Goal: Use online tool/utility: Utilize a website feature to perform a specific function

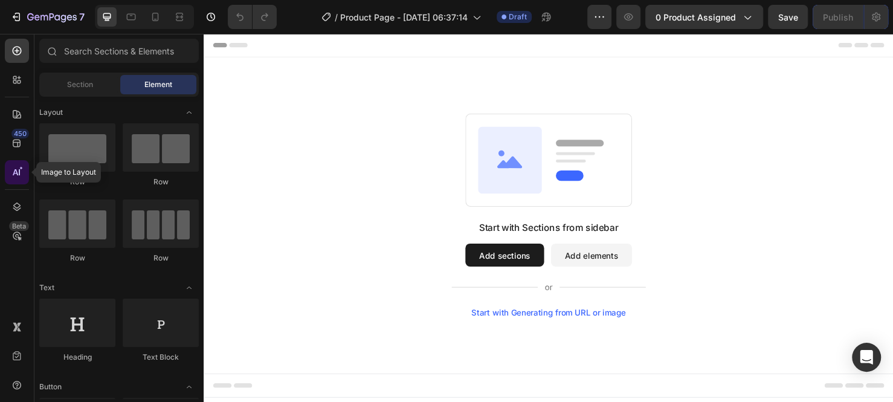
click at [22, 169] on icon at bounding box center [17, 172] width 12 height 12
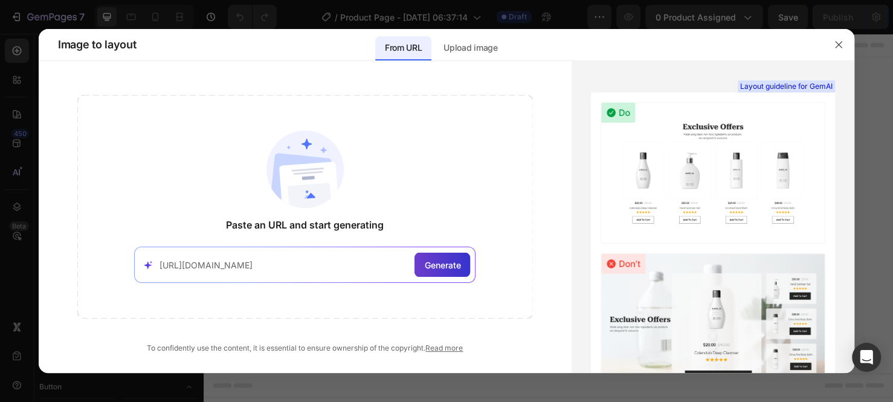
type input "[URL][DOMAIN_NAME]"
click at [453, 266] on span "Generate" at bounding box center [442, 265] width 36 height 13
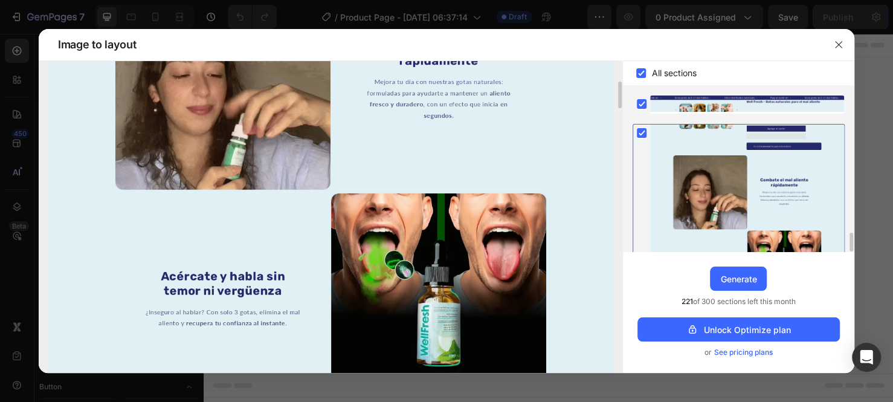
scroll to position [123, 0]
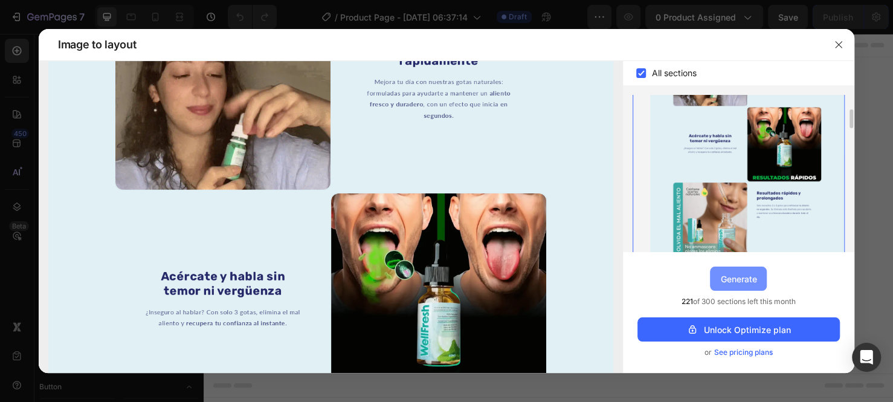
click at [721, 278] on div "Generate" at bounding box center [739, 279] width 36 height 13
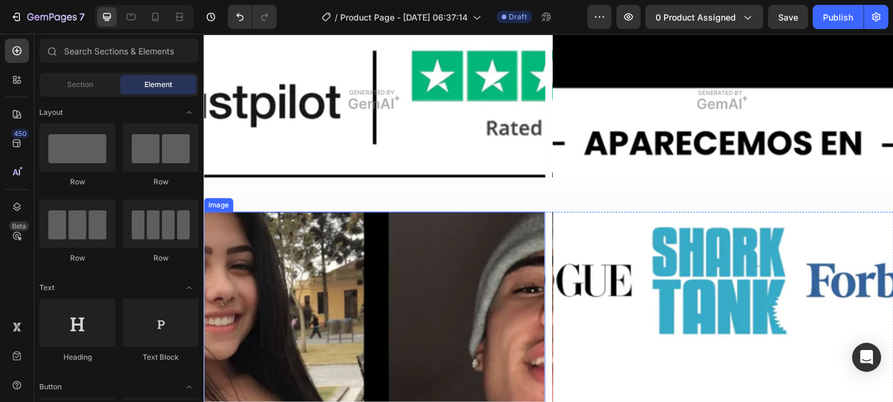
scroll to position [409, 0]
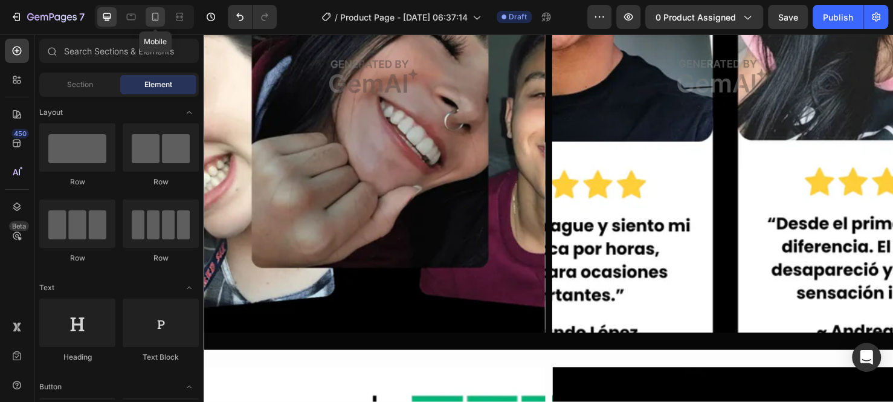
click at [151, 17] on icon at bounding box center [155, 17] width 12 height 12
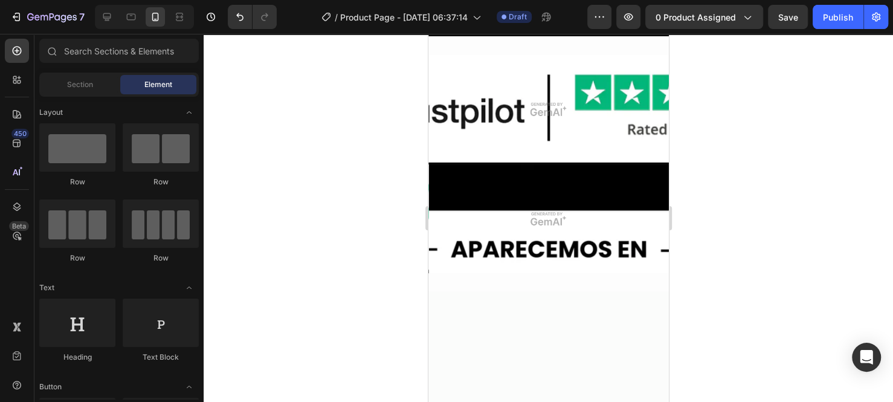
scroll to position [3062, 0]
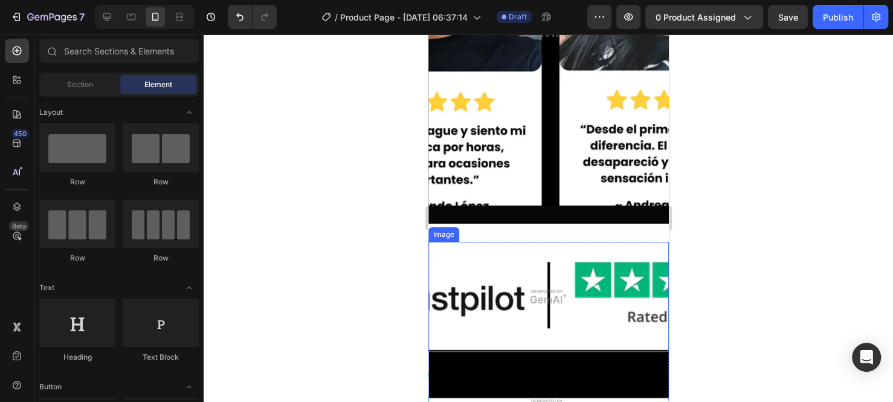
click at [585, 242] on img at bounding box center [548, 296] width 241 height 109
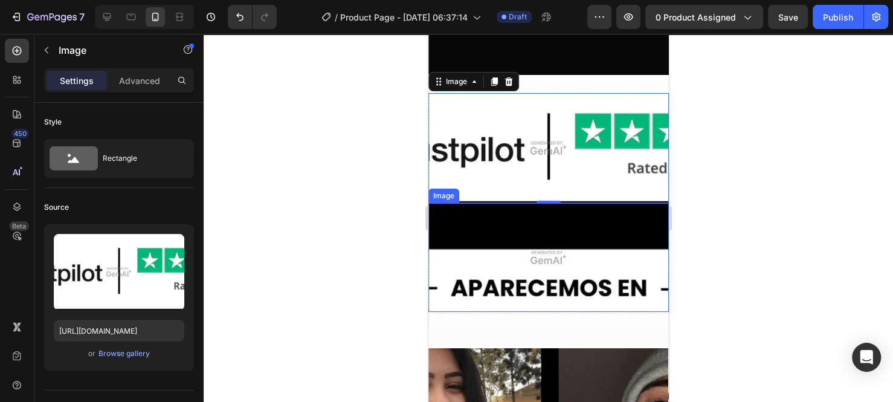
scroll to position [3123, 0]
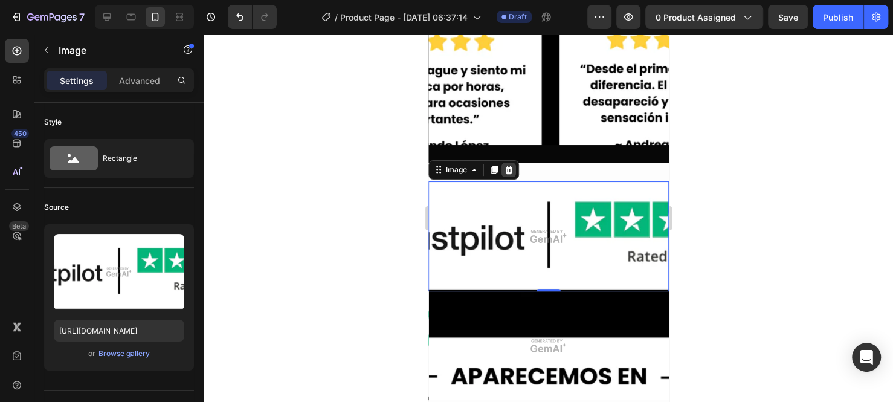
click at [508, 165] on icon at bounding box center [509, 170] width 10 height 10
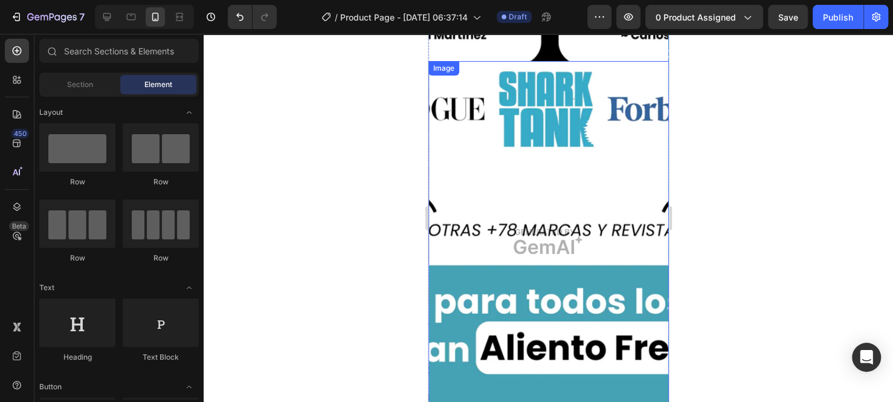
scroll to position [3667, 0]
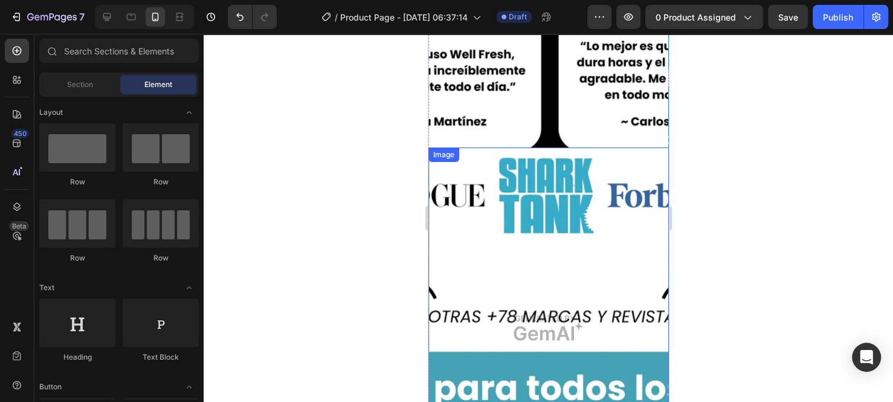
click at [549, 191] on img at bounding box center [548, 327] width 241 height 361
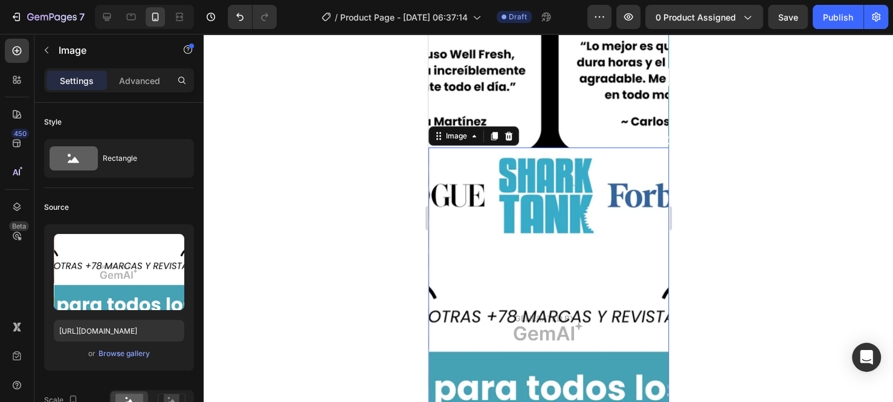
click at [508, 132] on icon at bounding box center [509, 136] width 8 height 8
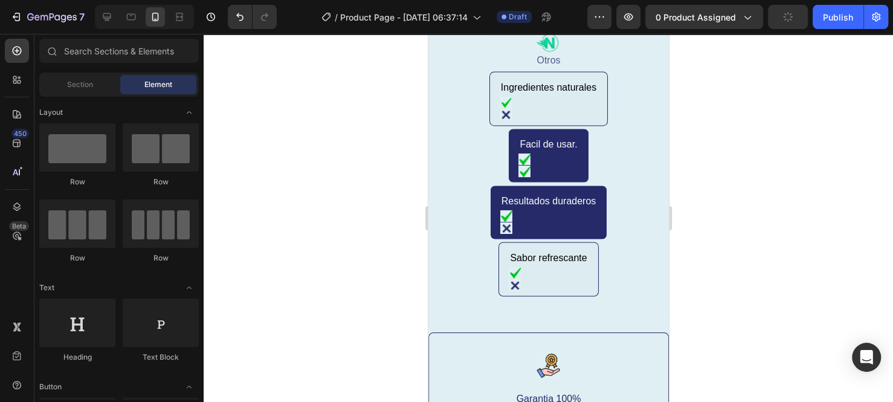
scroll to position [4150, 0]
